Goal: Book appointment/travel/reservation

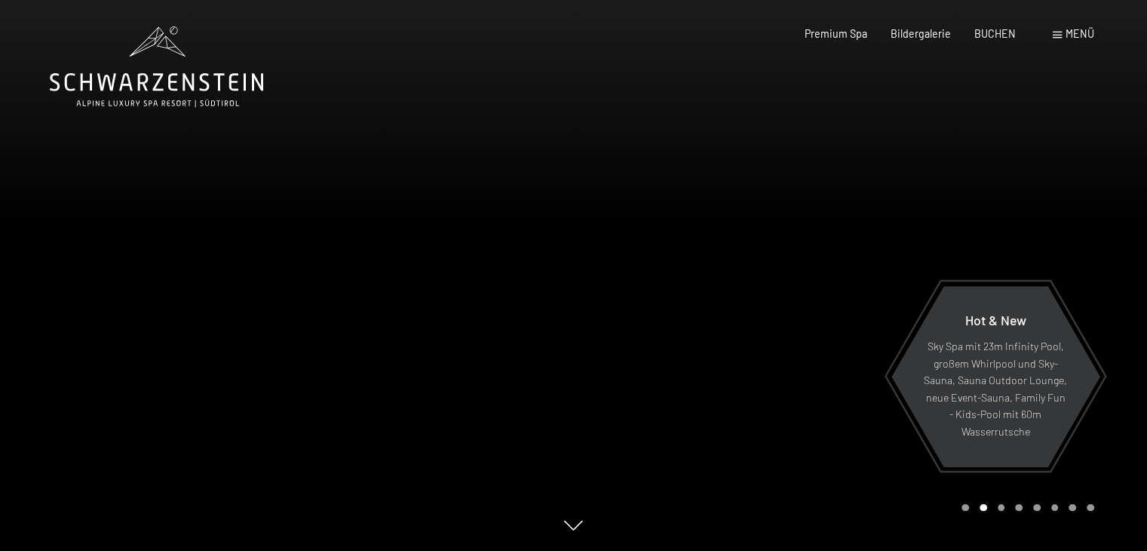
click at [1077, 34] on span "Menü" at bounding box center [1080, 33] width 29 height 13
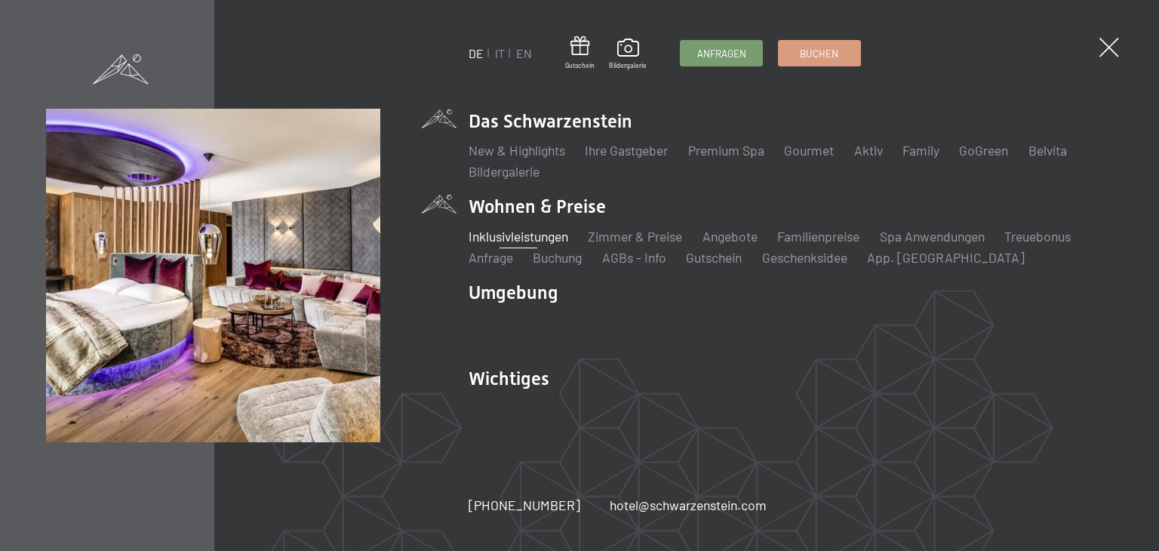
click at [501, 240] on link "Inklusivleistungen" at bounding box center [518, 236] width 100 height 17
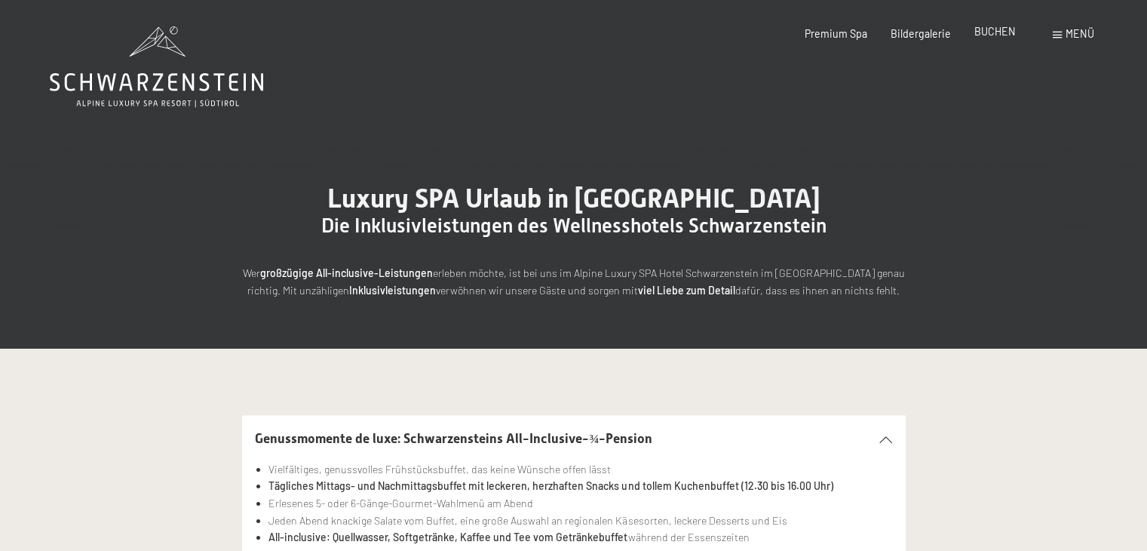
click at [993, 26] on span "BUCHEN" at bounding box center [995, 31] width 41 height 13
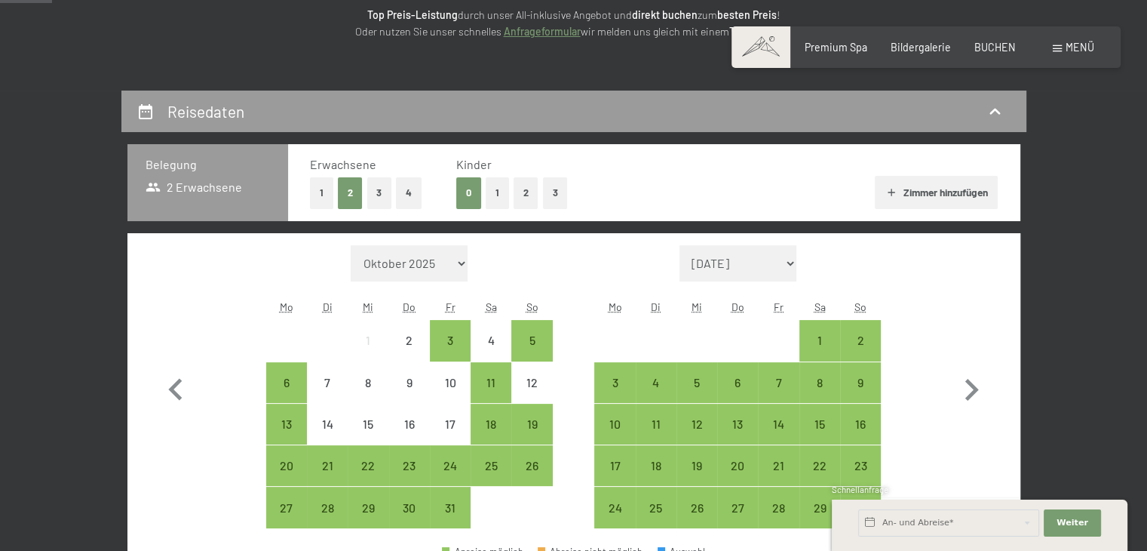
scroll to position [302, 0]
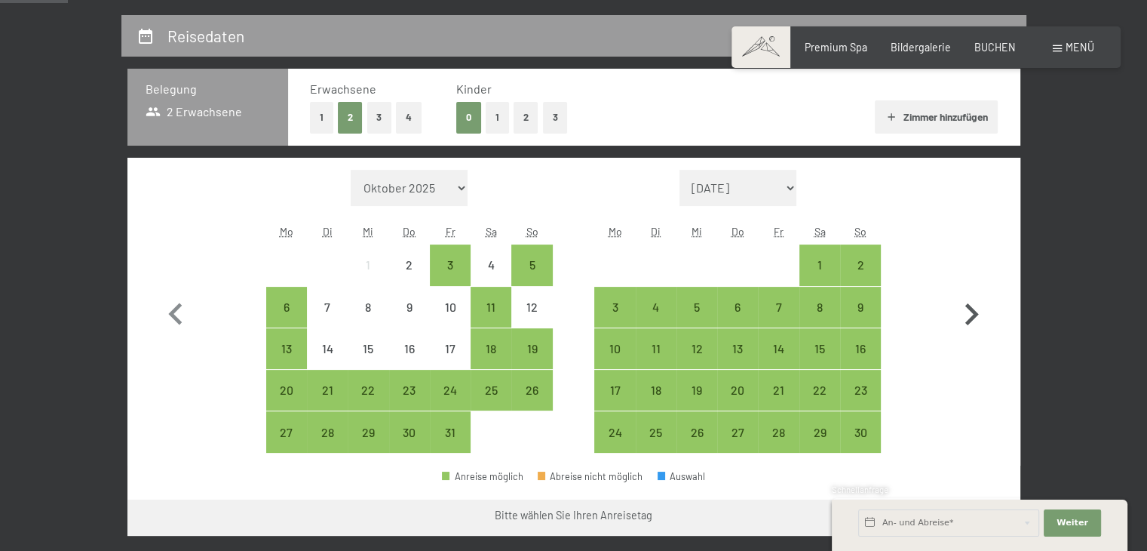
click at [969, 315] on icon "button" at bounding box center [972, 315] width 44 height 44
select select "2025-11-01"
select select "2025-12-01"
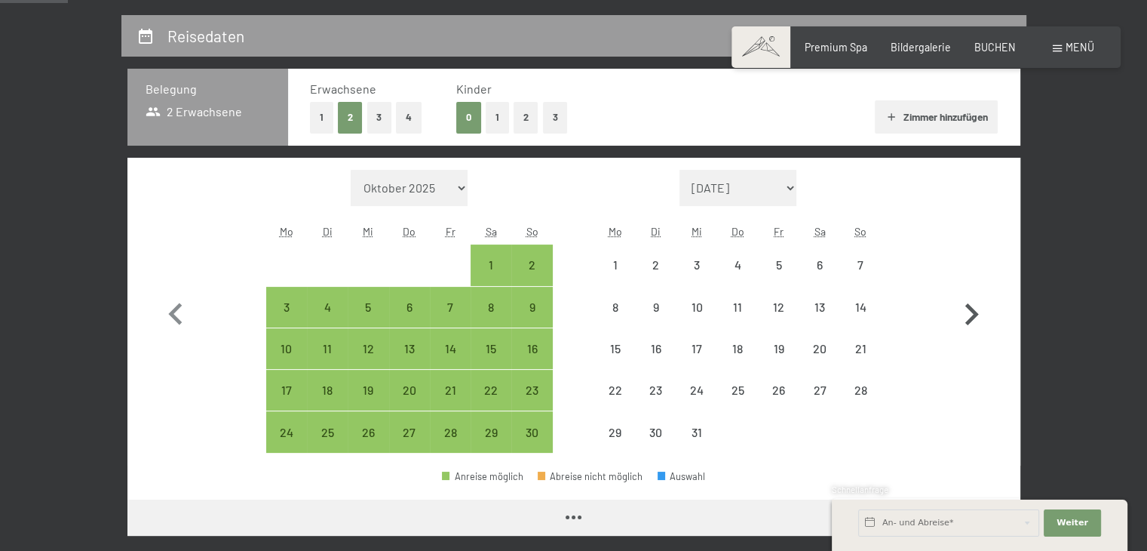
click at [969, 315] on icon "button" at bounding box center [972, 315] width 44 height 44
select select "2025-12-01"
select select "2026-01-01"
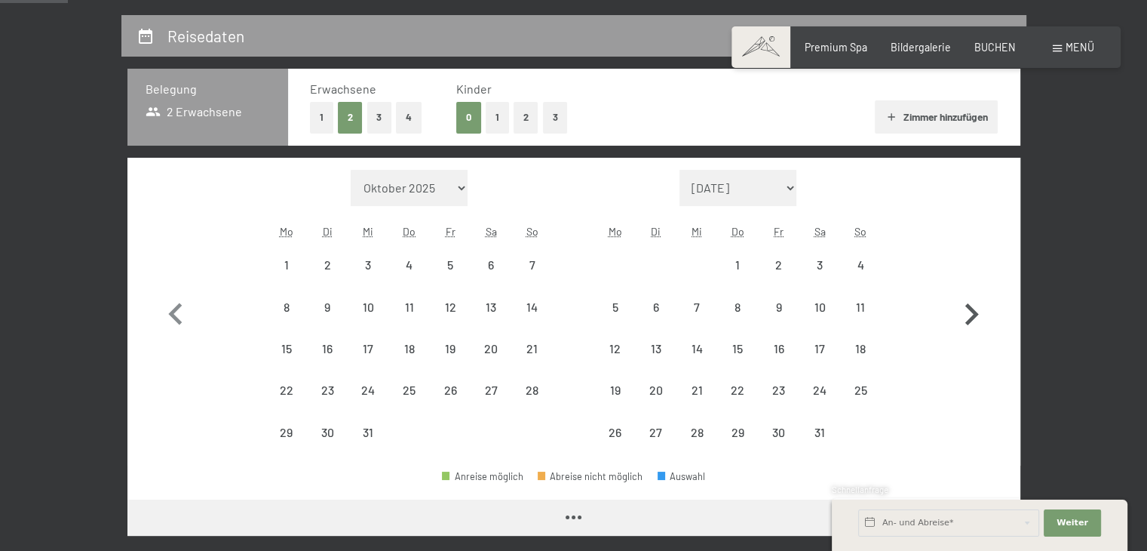
click at [969, 315] on icon "button" at bounding box center [972, 315] width 44 height 44
select select "2026-01-01"
select select "2026-02-01"
select select "2026-01-01"
select select "2026-02-01"
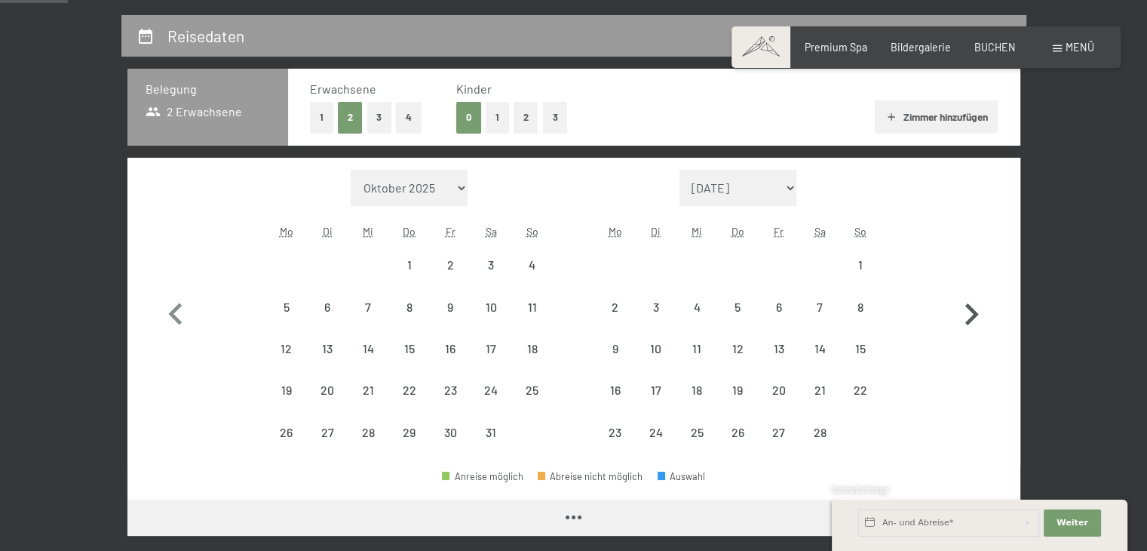
click at [969, 315] on icon "button" at bounding box center [972, 315] width 44 height 44
select select "2026-02-01"
select select "2026-03-01"
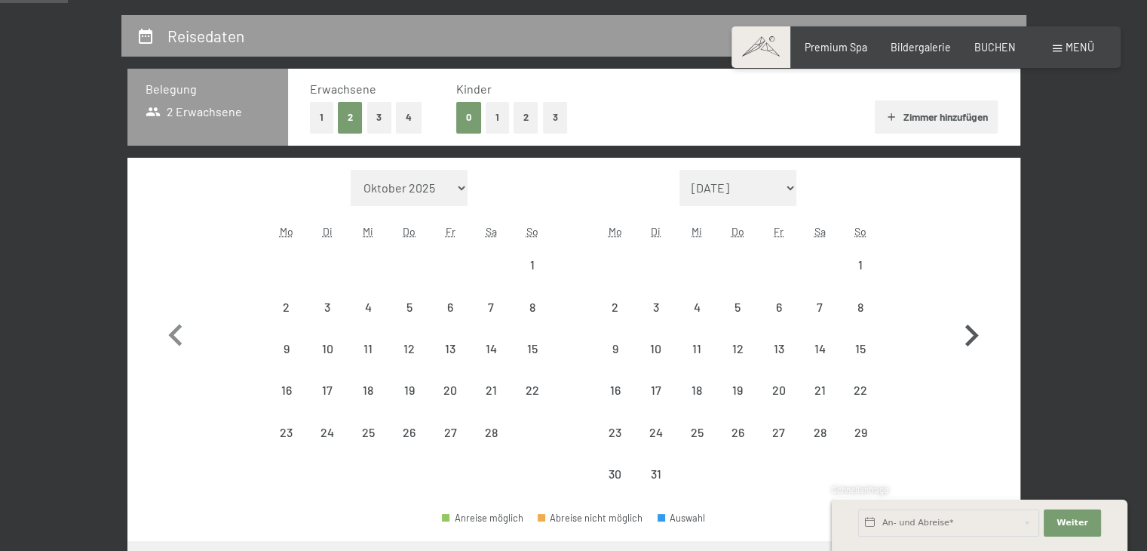
click at [969, 315] on icon "button" at bounding box center [972, 336] width 44 height 44
select select "2026-03-01"
select select "2026-04-01"
select select "2026-03-01"
select select "2026-04-01"
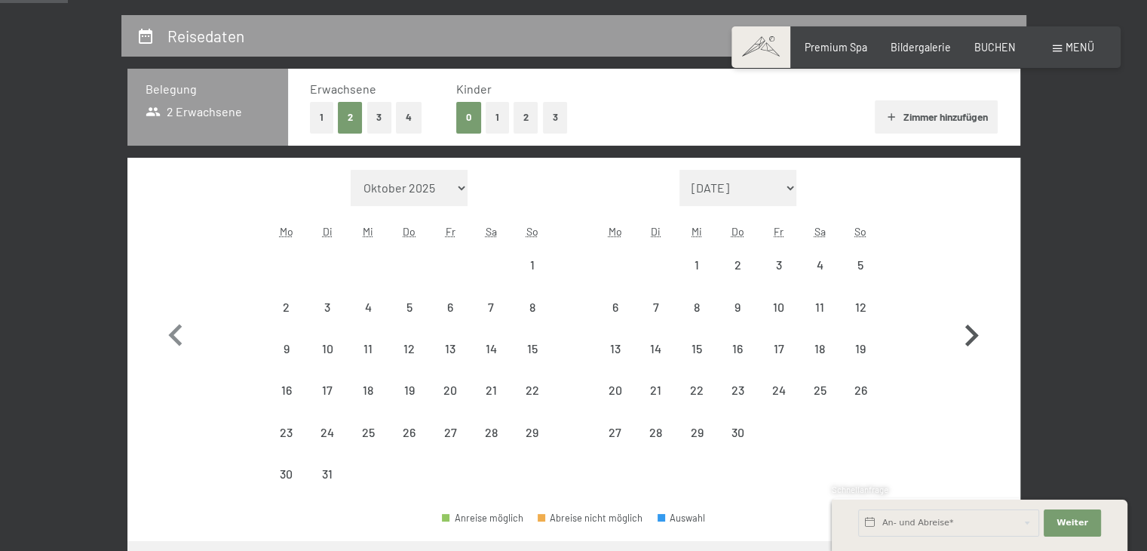
click at [969, 315] on icon "button" at bounding box center [972, 336] width 44 height 44
select select "2026-04-01"
select select "2026-05-01"
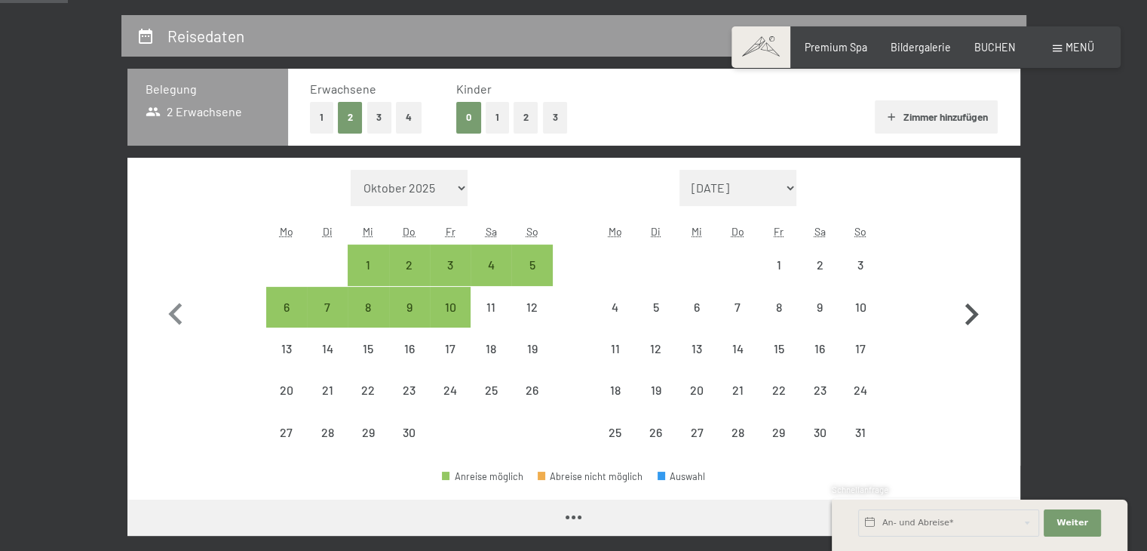
click at [969, 315] on icon "button" at bounding box center [972, 315] width 44 height 44
select select "2026-05-01"
select select "2026-06-01"
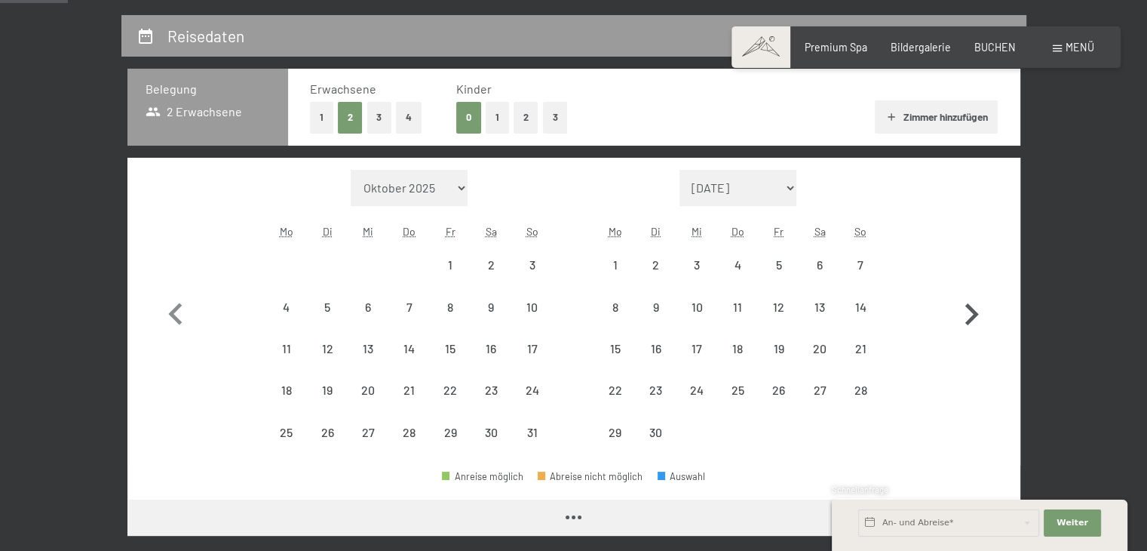
select select "2026-05-01"
select select "2026-06-01"
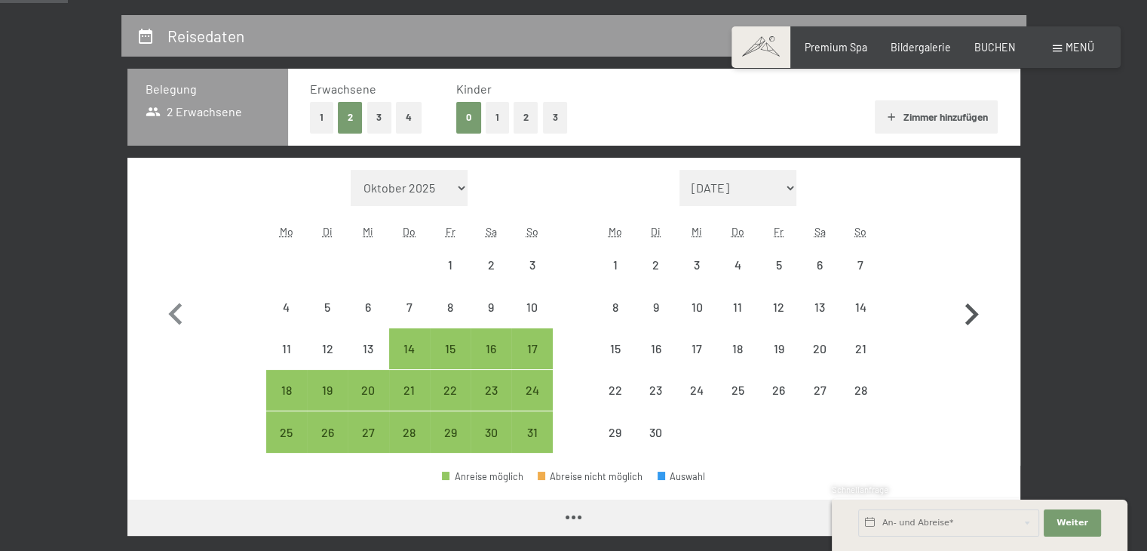
click at [969, 315] on icon "button" at bounding box center [972, 315] width 44 height 44
select select "2026-06-01"
select select "2026-07-01"
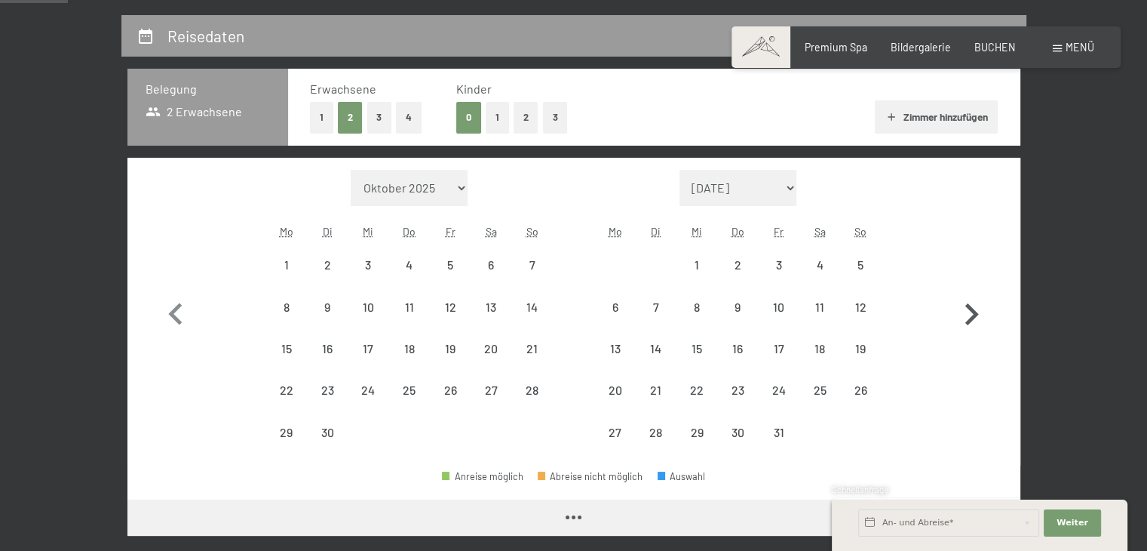
select select "2026-06-01"
select select "2026-07-01"
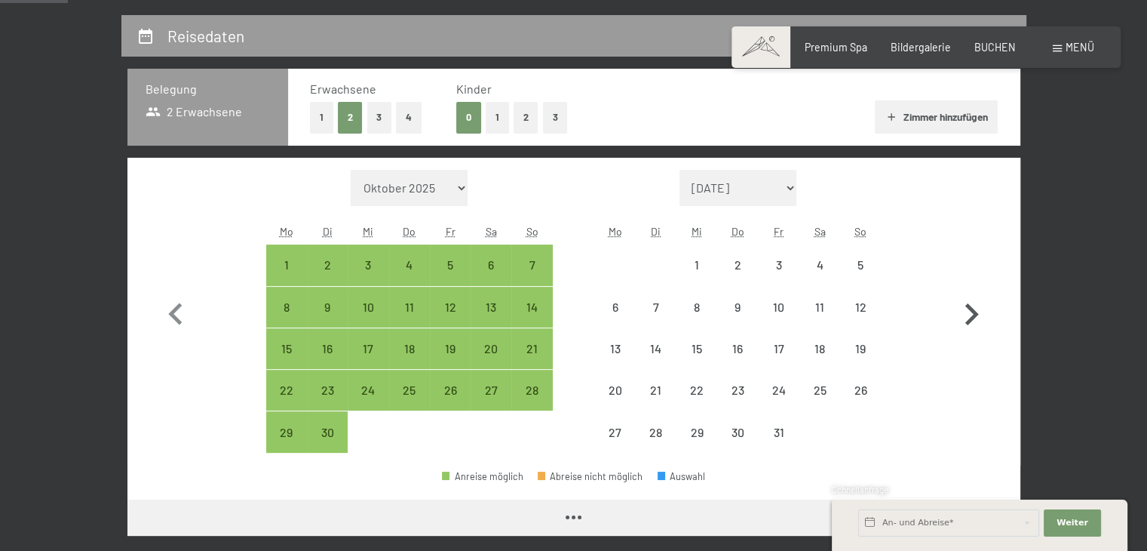
select select "2026-06-01"
select select "2026-07-01"
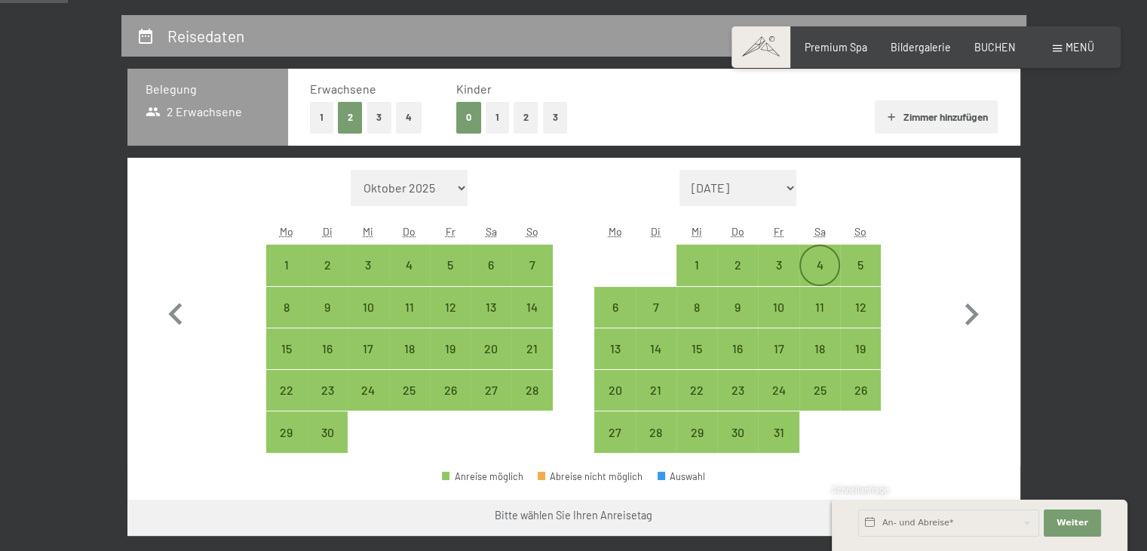
click at [815, 266] on div "4" at bounding box center [820, 278] width 38 height 38
select select "2026-06-01"
select select "2026-07-01"
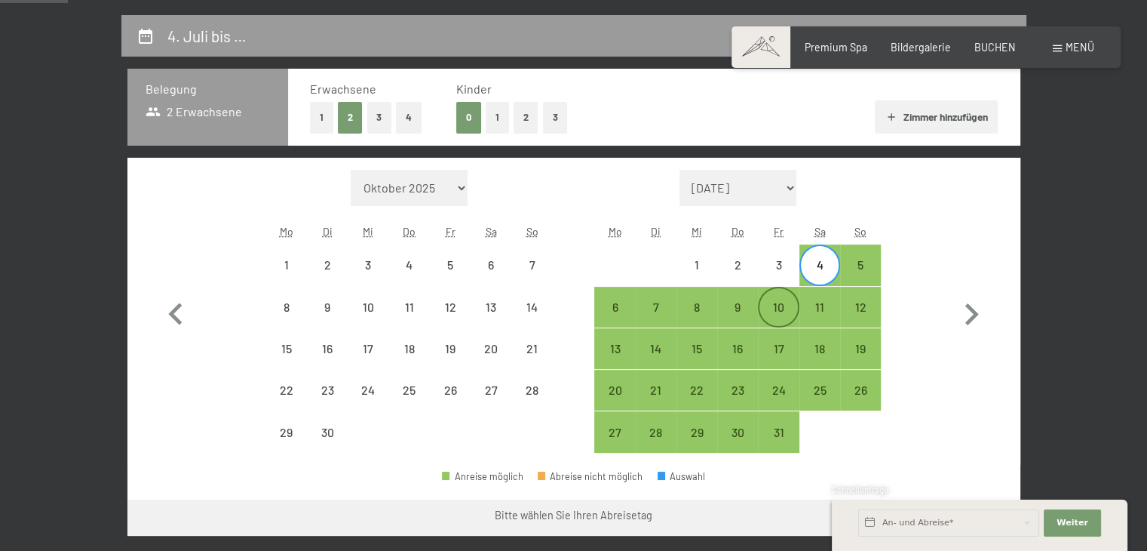
click at [771, 309] on div "10" at bounding box center [779, 320] width 38 height 38
select select "2026-06-01"
select select "2026-07-01"
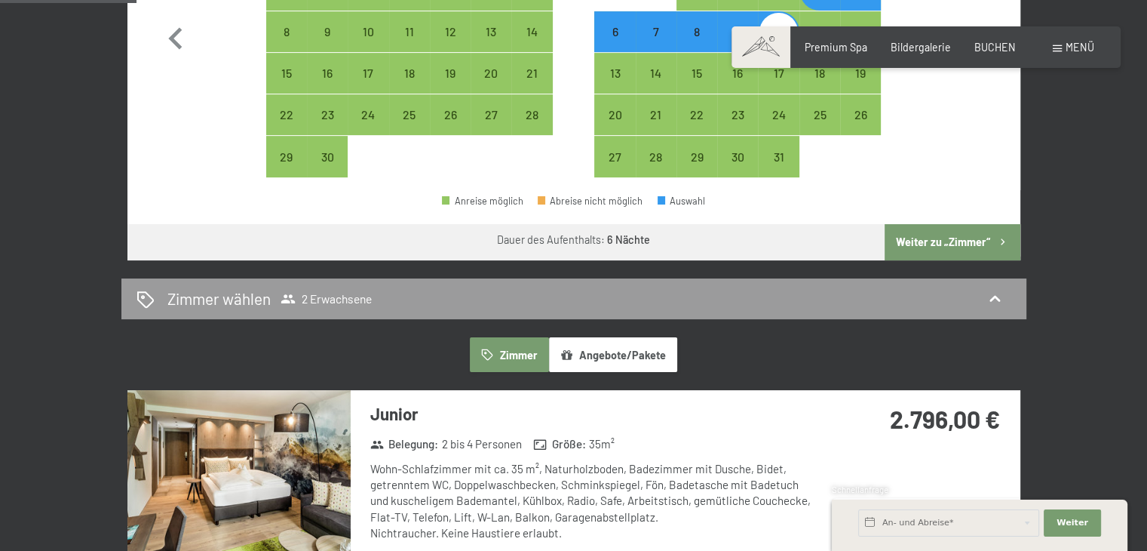
scroll to position [603, 0]
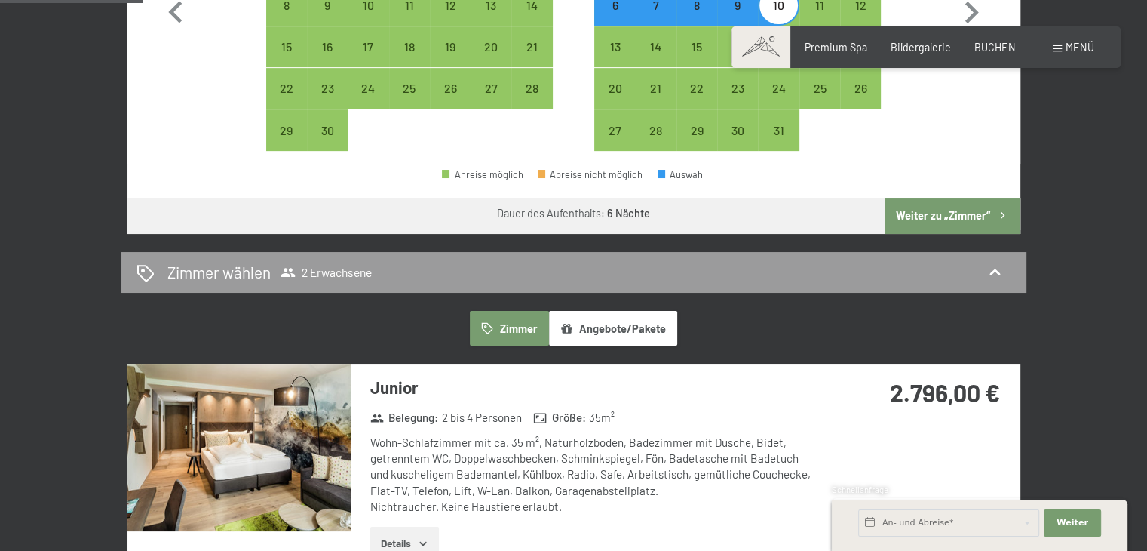
click at [932, 217] on button "Weiter zu „Zimmer“" at bounding box center [952, 216] width 135 height 36
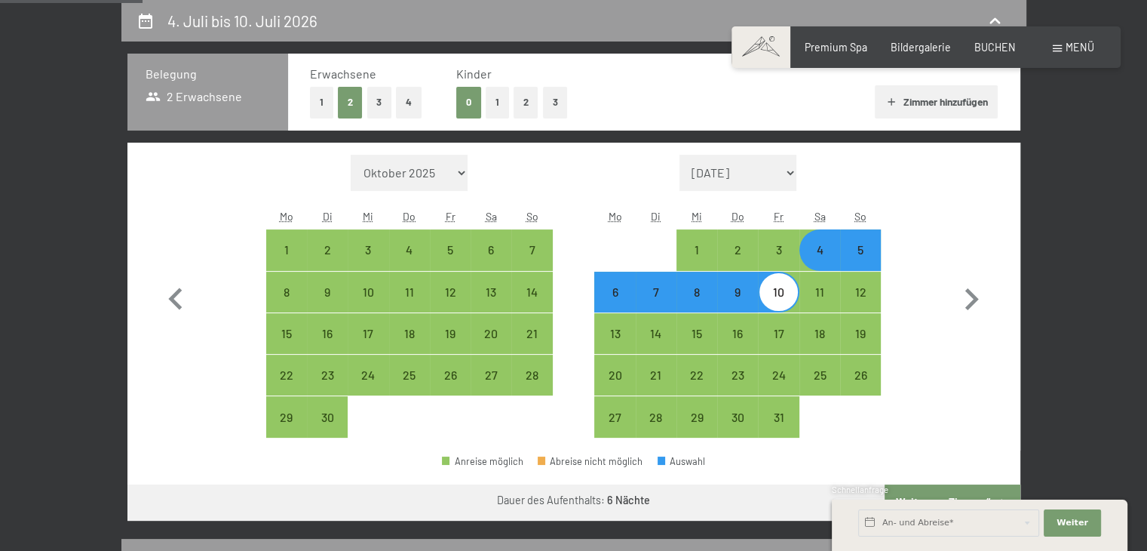
select select "2026-06-01"
select select "2026-07-01"
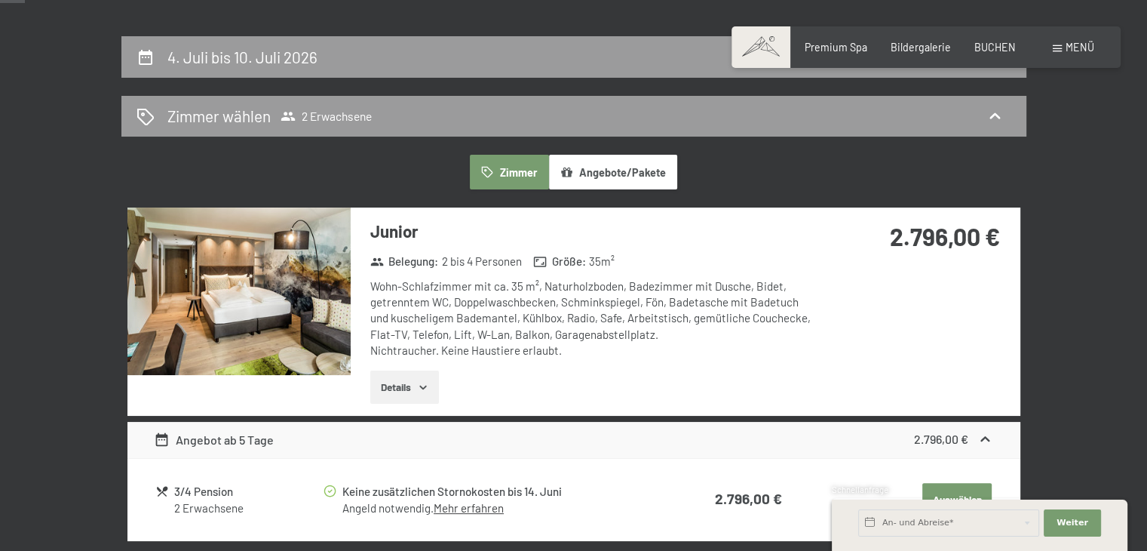
scroll to position [91, 0]
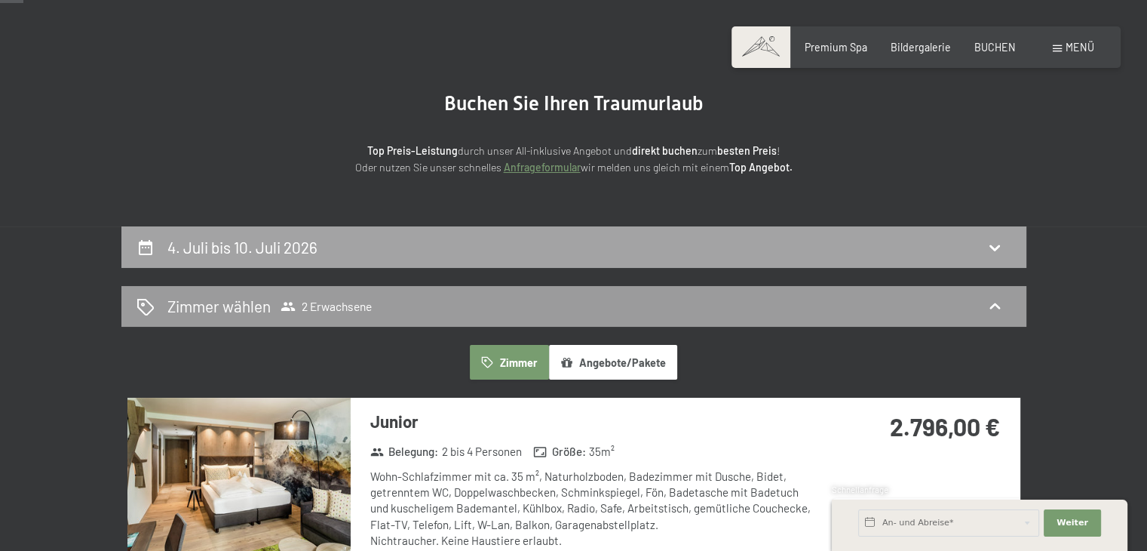
click at [271, 242] on h2 "4. Juli bis 10. Juli 2026" at bounding box center [242, 247] width 150 height 19
select select "2026-06-01"
select select "2026-07-01"
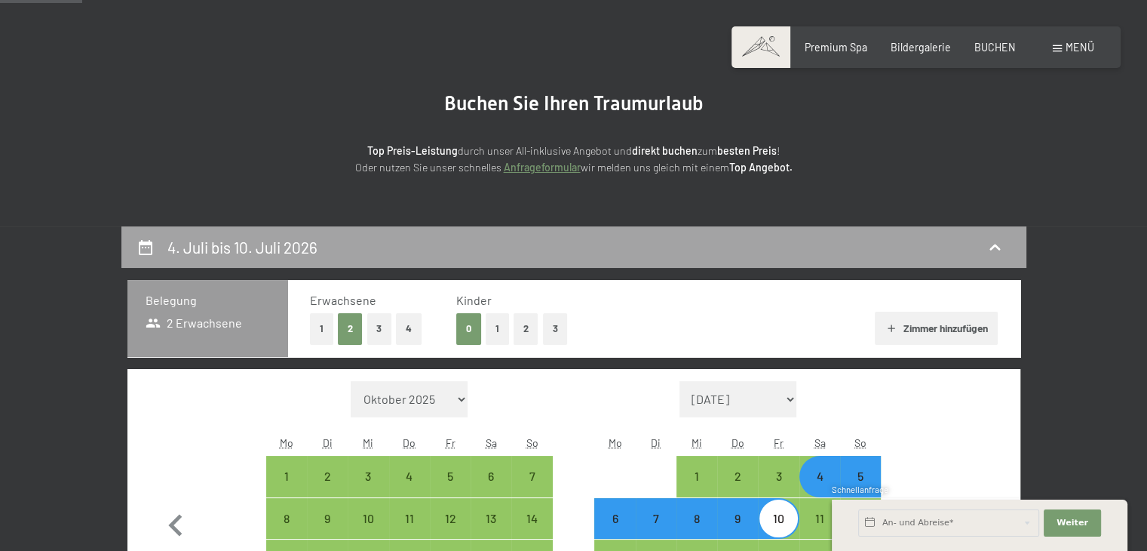
scroll to position [317, 0]
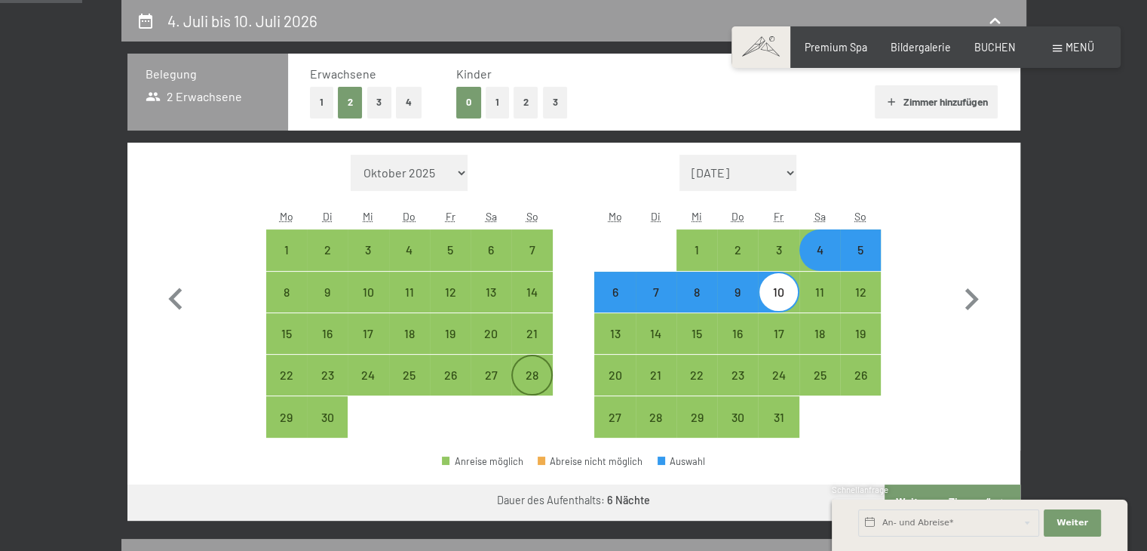
click at [524, 378] on div "28" at bounding box center [532, 388] width 38 height 38
select select "2026-06-01"
select select "2026-07-01"
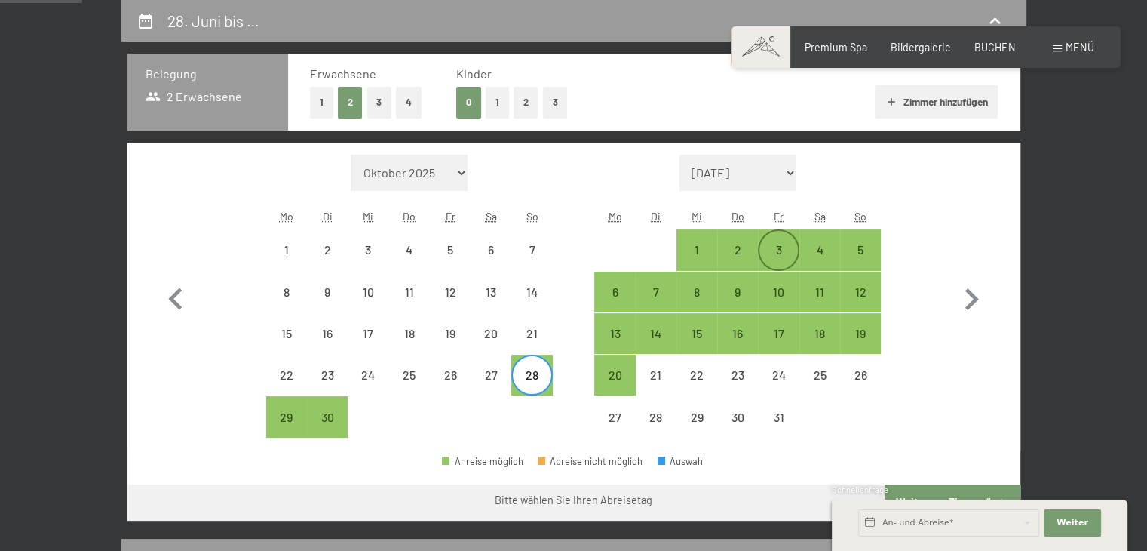
click at [781, 248] on div "3" at bounding box center [779, 263] width 38 height 38
select select "2026-06-01"
select select "2026-07-01"
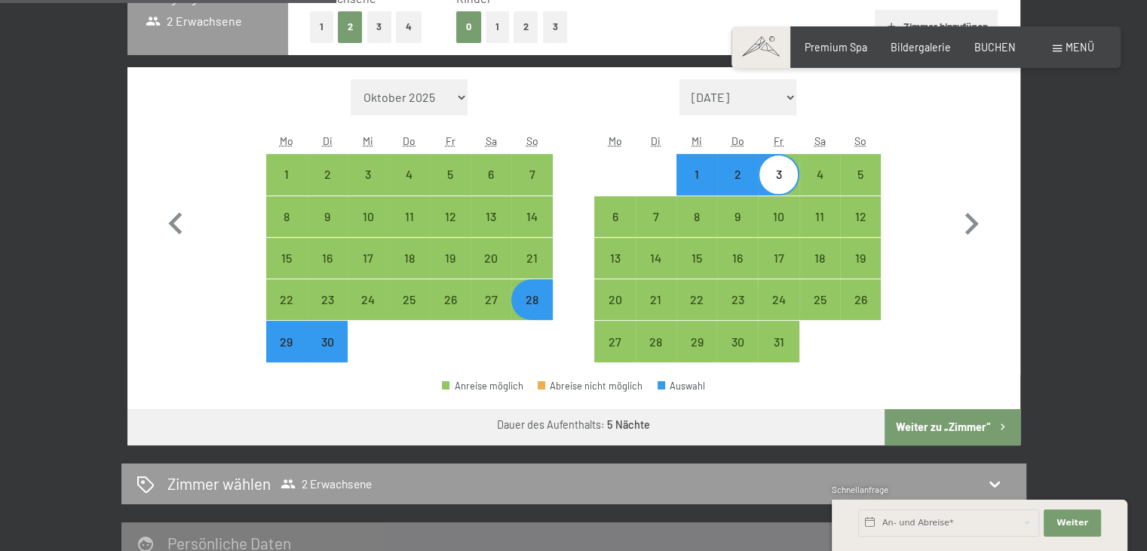
scroll to position [543, 0]
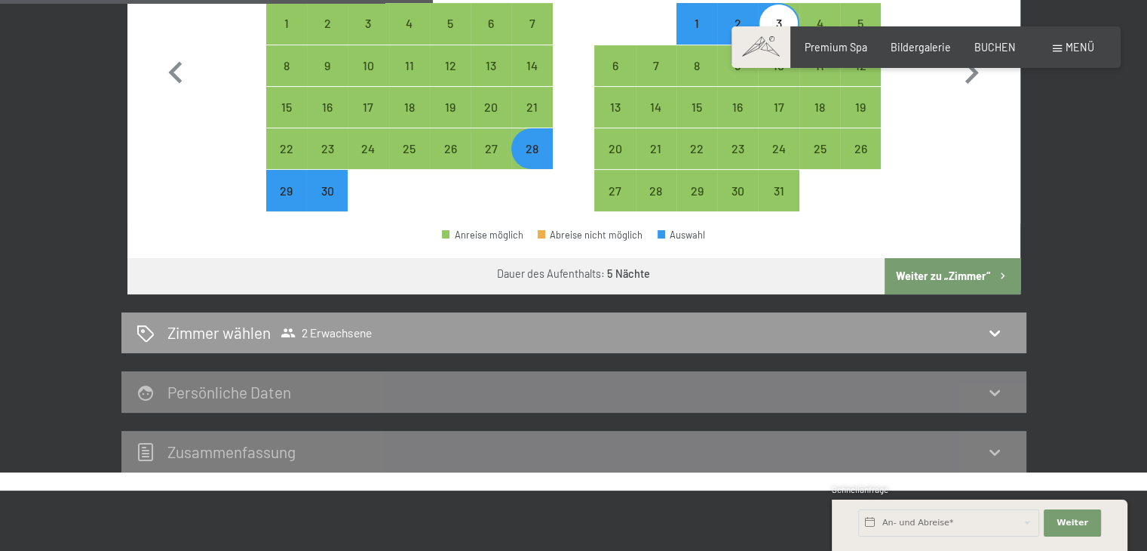
click at [934, 275] on button "Weiter zu „Zimmer“" at bounding box center [952, 276] width 135 height 36
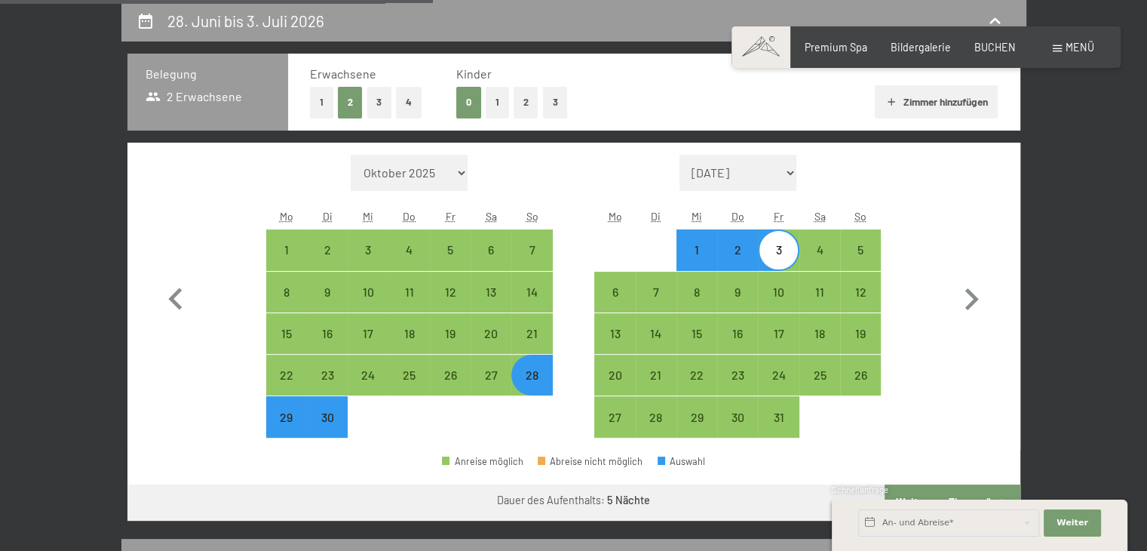
select select "2026-06-01"
select select "2026-07-01"
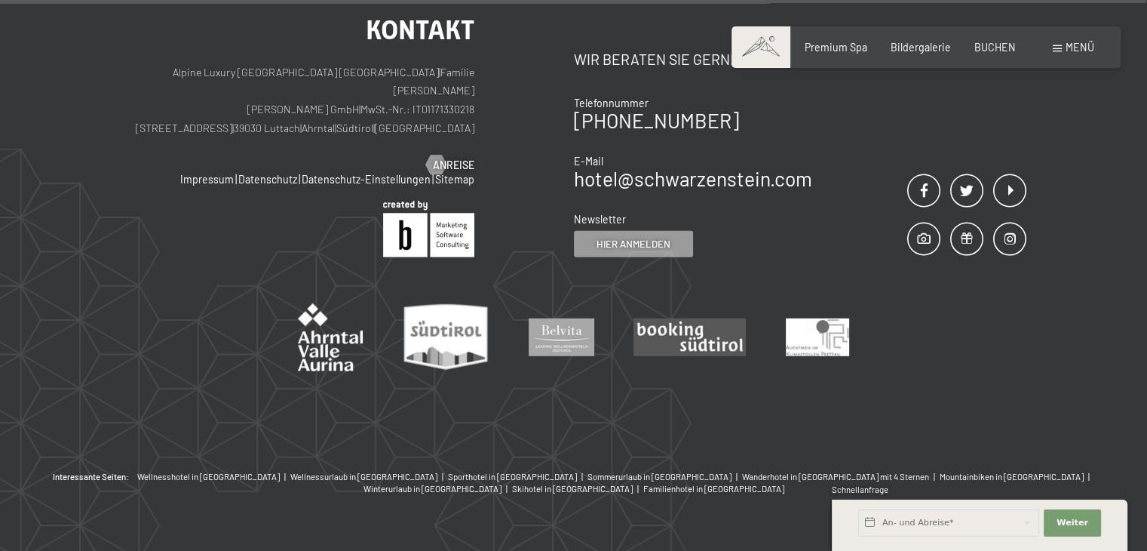
scroll to position [4439, 0]
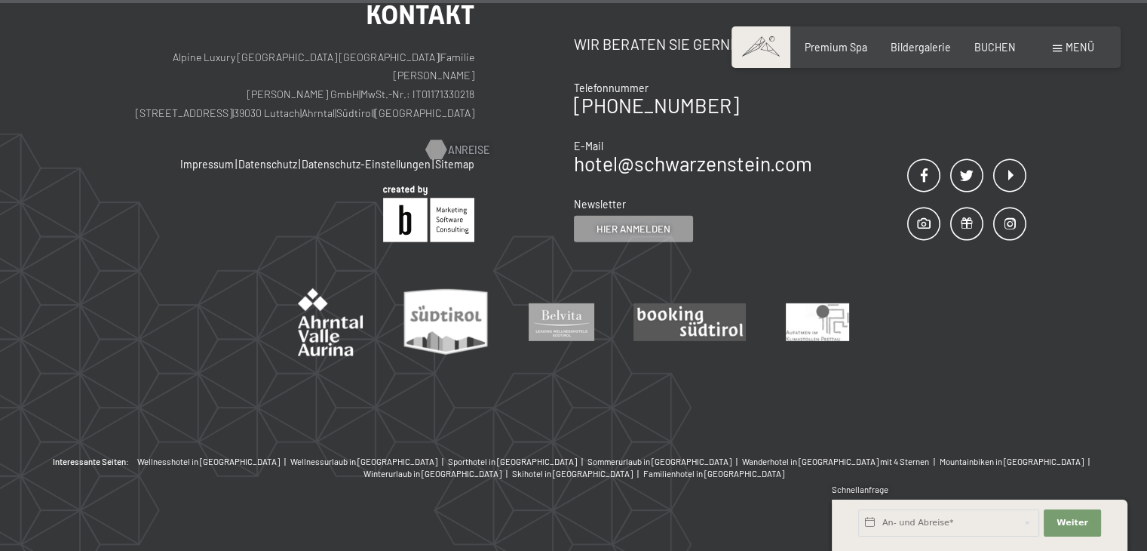
click at [441, 140] on div at bounding box center [435, 150] width 11 height 20
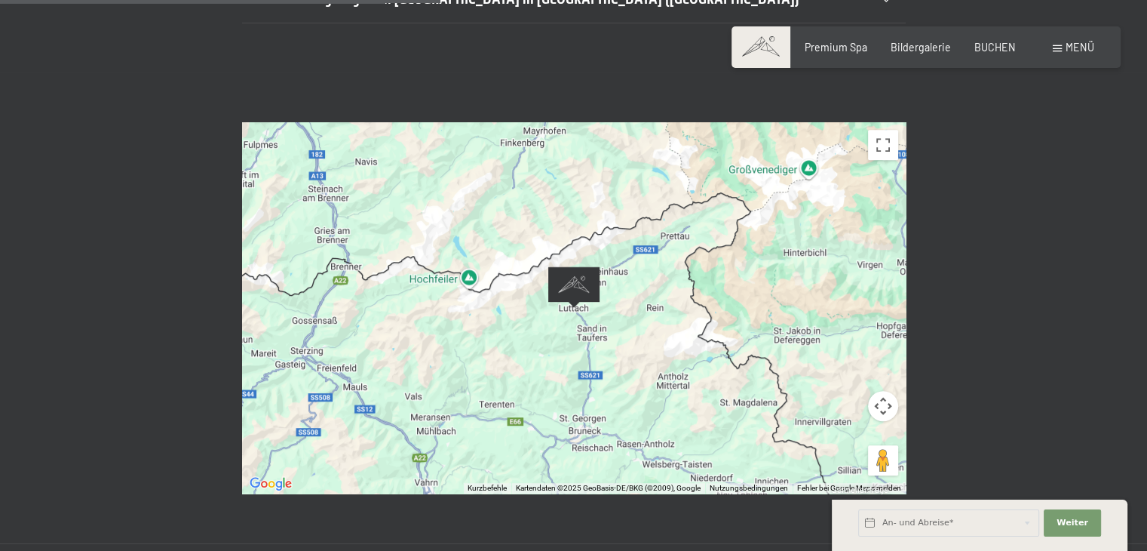
scroll to position [603, 0]
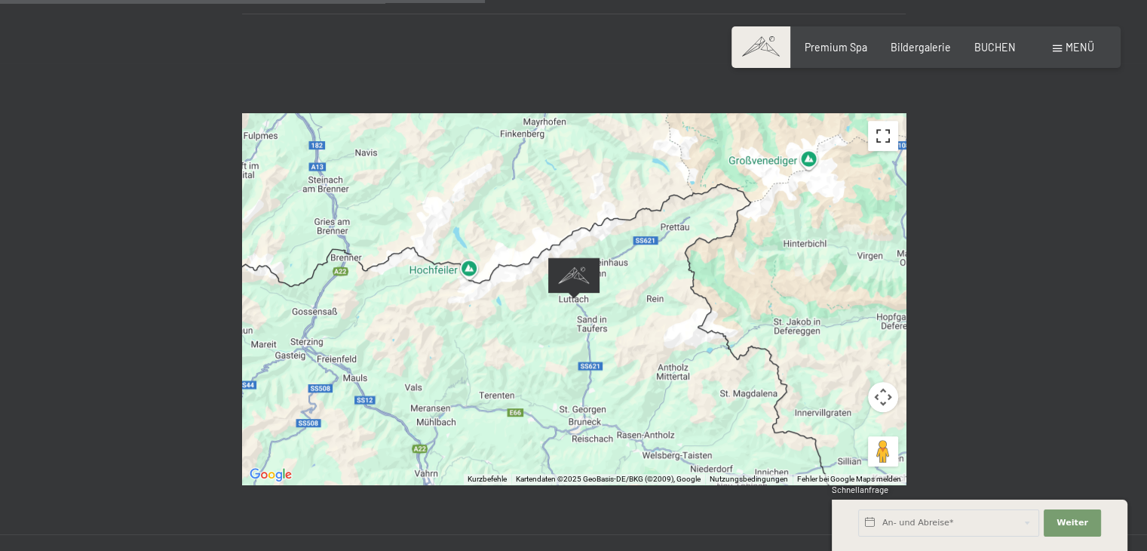
click at [878, 121] on button "Vollbildansicht ein/aus" at bounding box center [883, 136] width 30 height 30
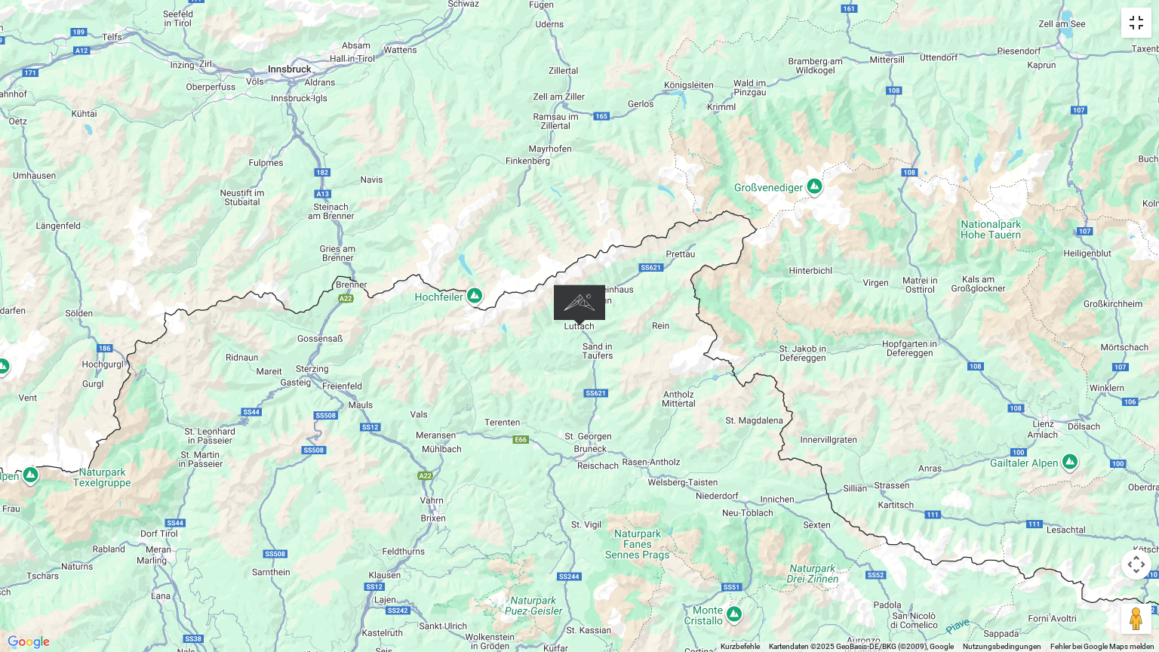
click at [1131, 30] on button "Vollbildansicht ein/aus" at bounding box center [1136, 23] width 30 height 30
